Goal: Transaction & Acquisition: Obtain resource

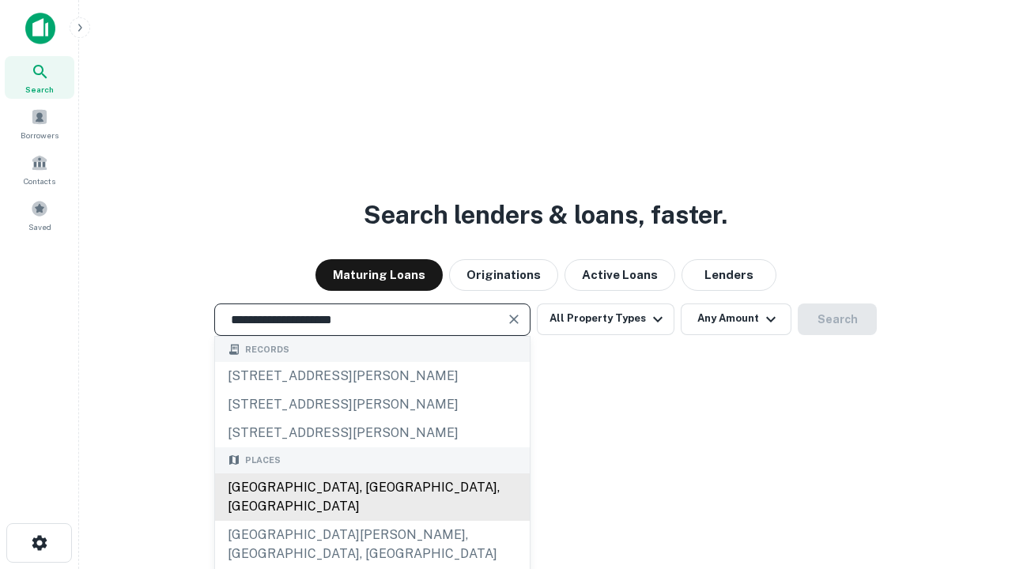
click at [372, 521] on div "Santa Monica, CA, USA" at bounding box center [372, 497] width 315 height 47
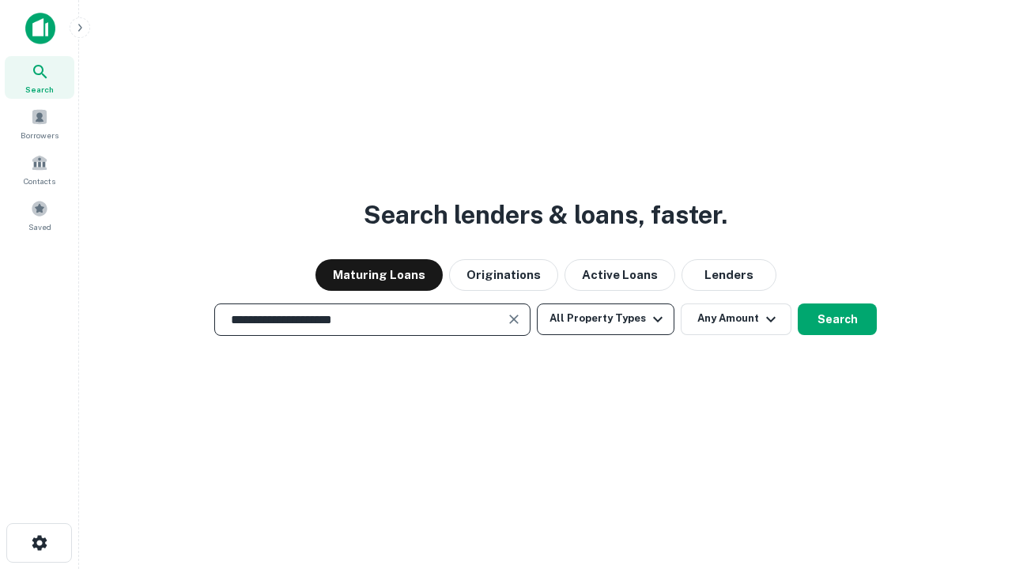
type input "**********"
click at [606, 319] on button "All Property Types" at bounding box center [606, 320] width 138 height 32
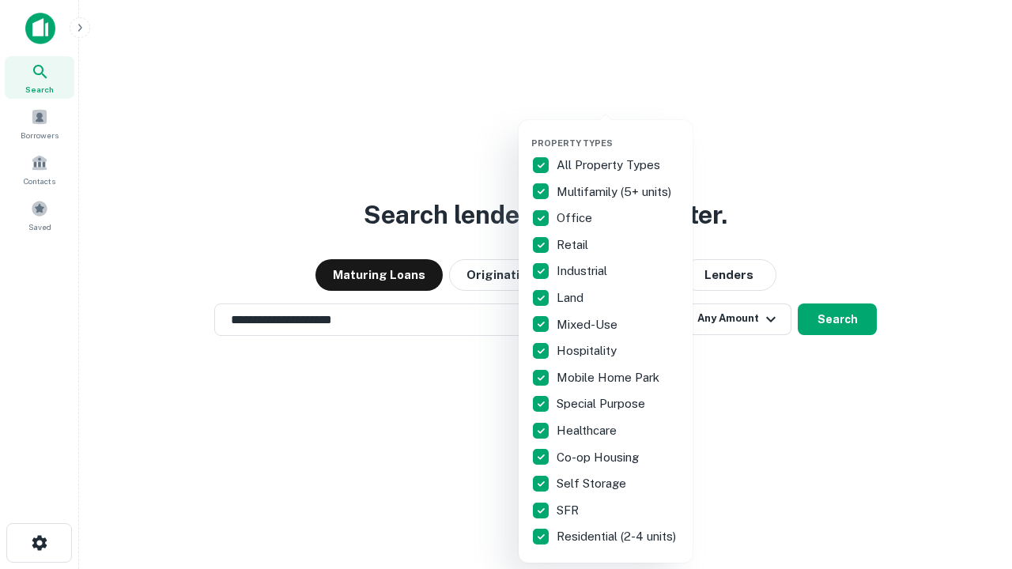
click at [618, 133] on button "button" at bounding box center [618, 133] width 174 height 1
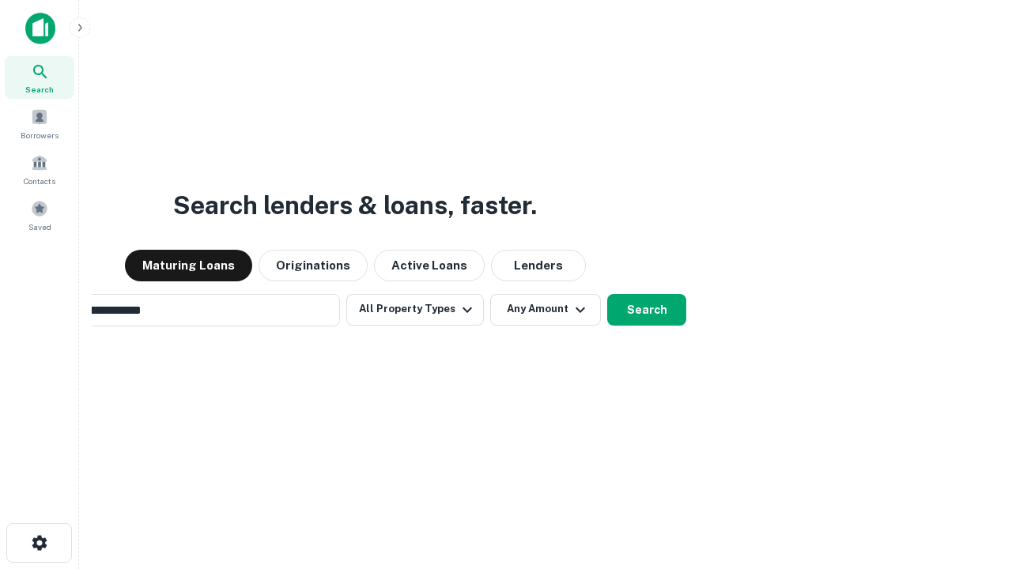
scroll to position [25, 0]
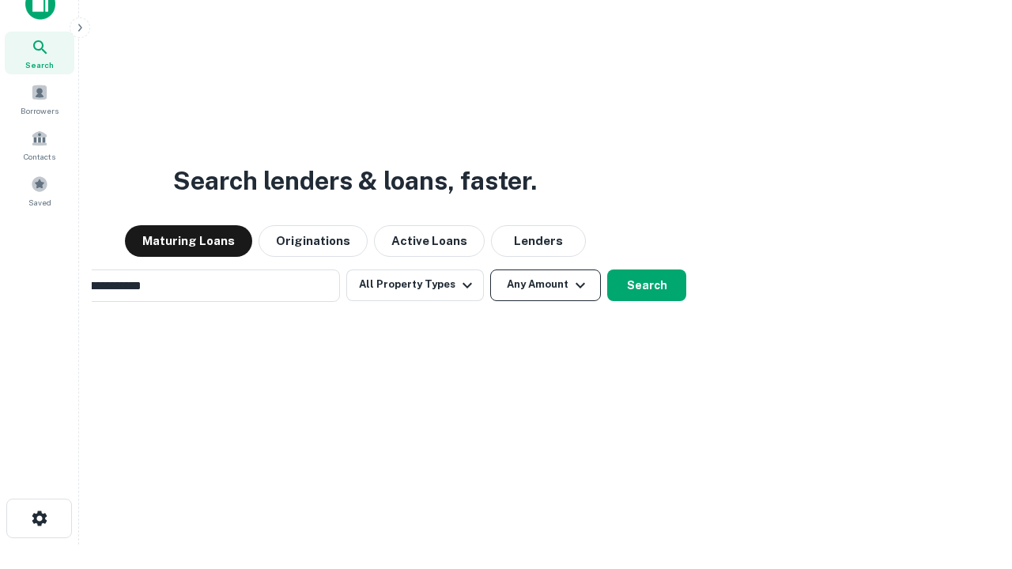
click at [490, 270] on button "Any Amount" at bounding box center [545, 286] width 111 height 32
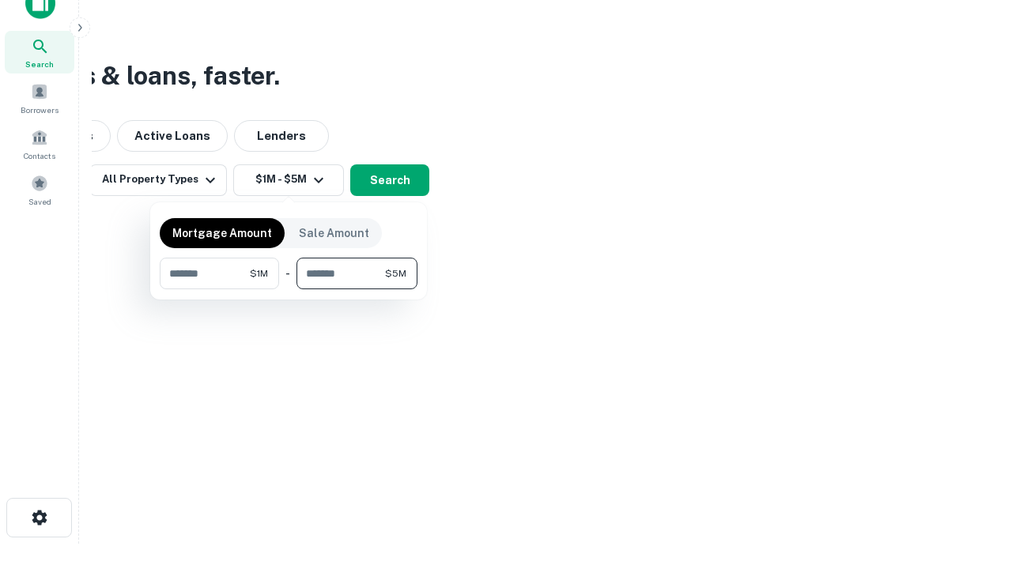
type input "*******"
click at [289, 289] on button "button" at bounding box center [289, 289] width 258 height 1
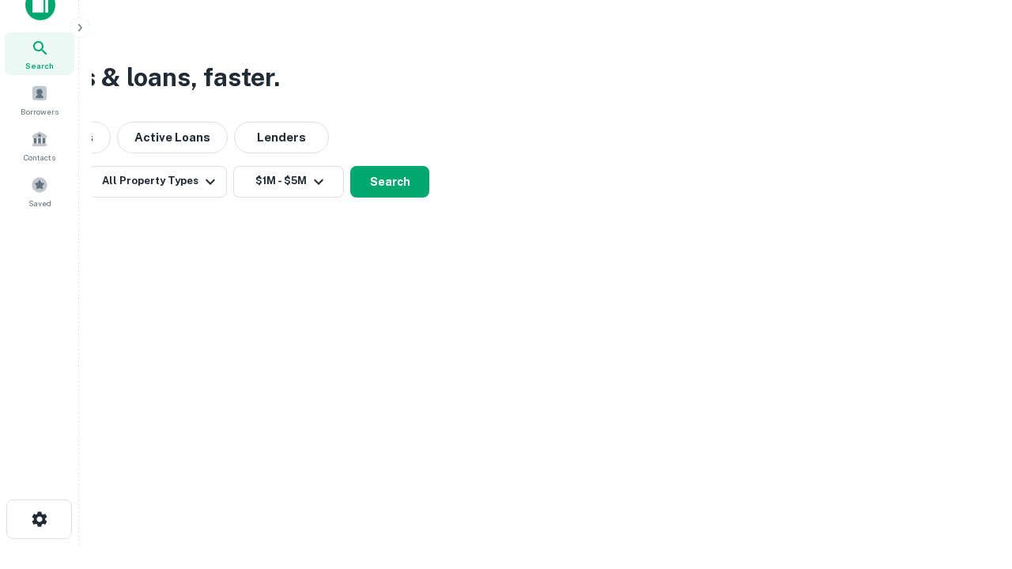
scroll to position [9, 292]
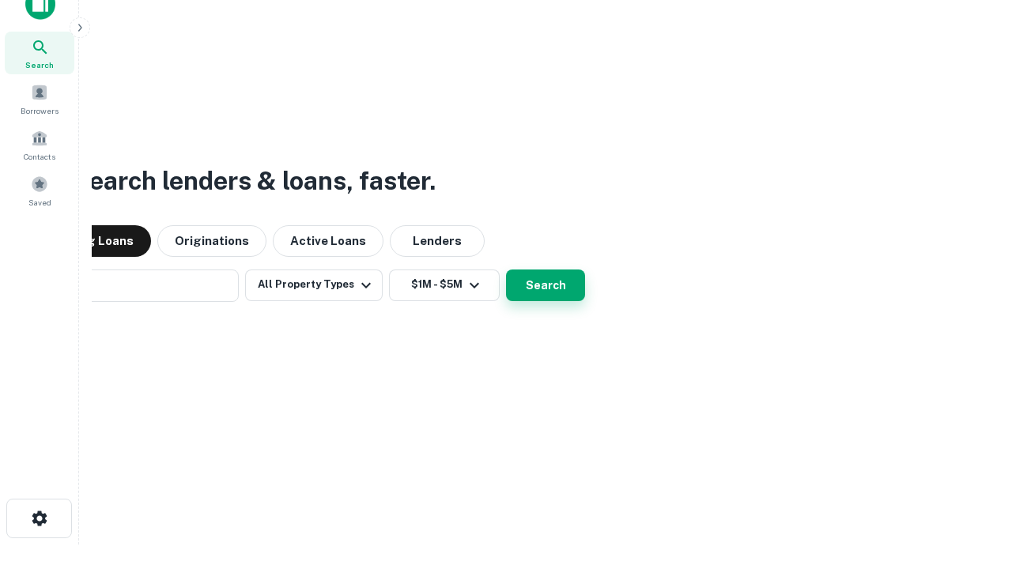
click at [506, 270] on button "Search" at bounding box center [545, 286] width 79 height 32
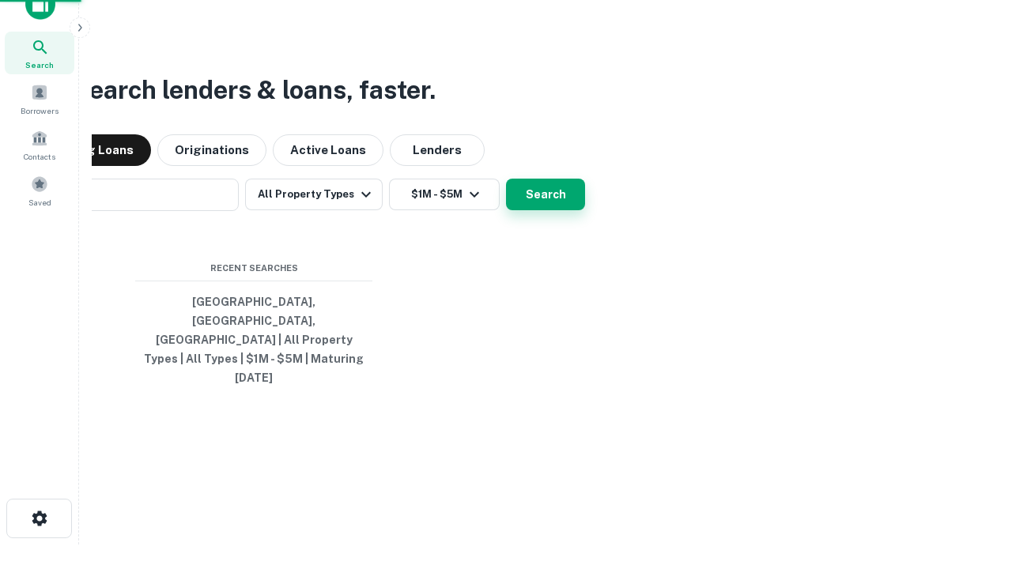
scroll to position [42, 448]
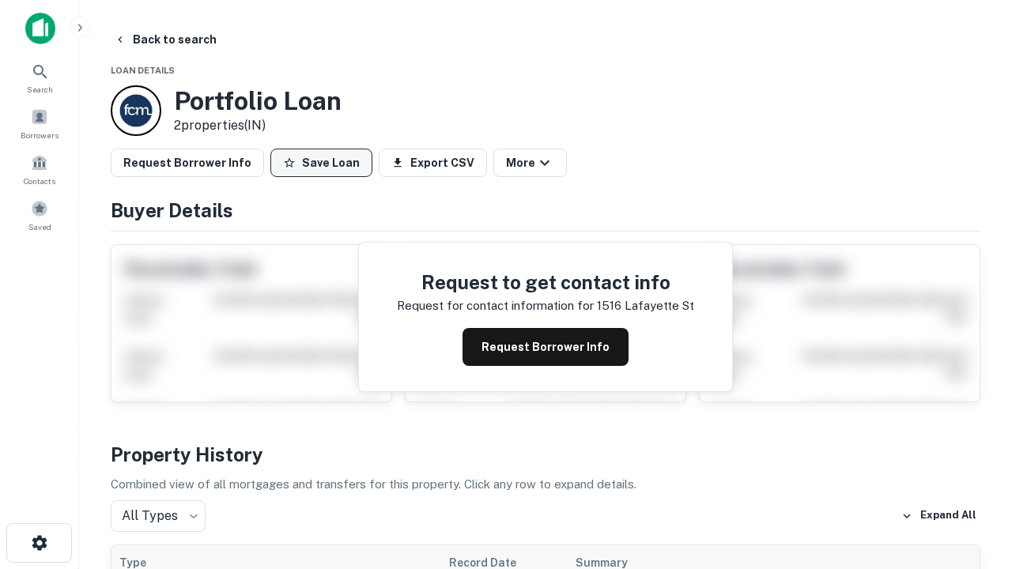
click at [321, 163] on button "Save Loan" at bounding box center [321, 163] width 102 height 28
click at [325, 163] on button "Loan Saved" at bounding box center [324, 163] width 109 height 28
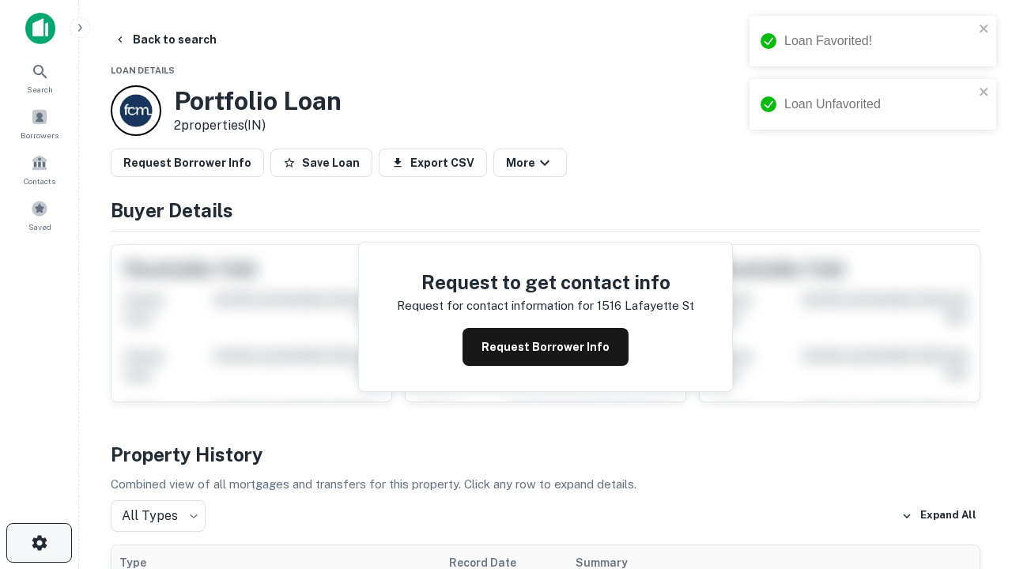
click at [39, 543] on icon "button" at bounding box center [39, 543] width 19 height 19
